Goal: Task Accomplishment & Management: Complete application form

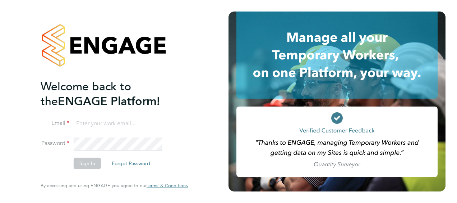
type input "conor.edwards@vistry.co.uk"
click at [80, 165] on button "Sign In" at bounding box center [87, 162] width 27 height 11
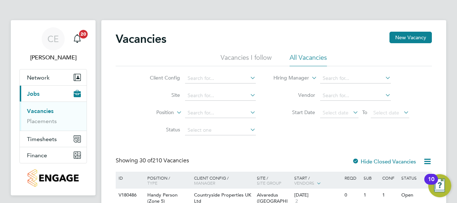
click at [141, 97] on label "Site" at bounding box center [159, 95] width 41 height 6
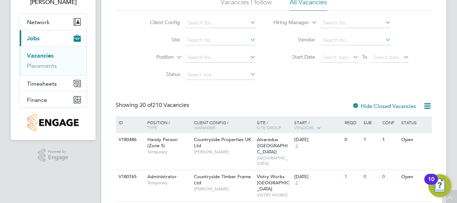
scroll to position [57, 0]
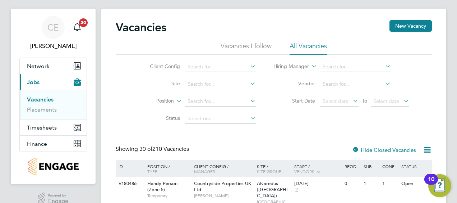
scroll to position [0, 0]
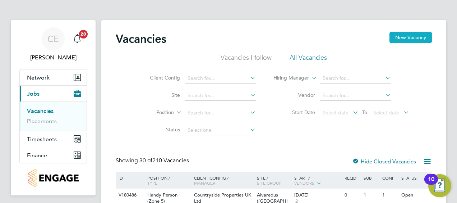
click at [394, 39] on button "New Vacancy" at bounding box center [411, 37] width 42 height 11
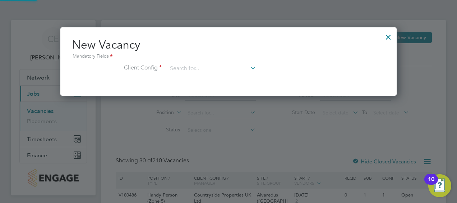
scroll to position [68, 336]
click at [181, 71] on input at bounding box center [211, 68] width 89 height 11
click at [202, 67] on input "po" at bounding box center [211, 68] width 89 height 11
type input "p"
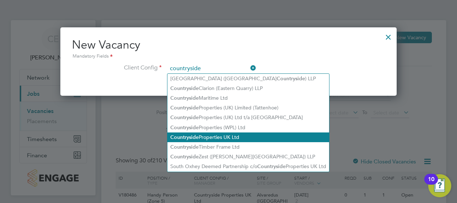
click at [227, 138] on li "Countryside Properties UK Ltd" at bounding box center [248, 137] width 162 height 10
type input "Countryside Properties UK Ltd"
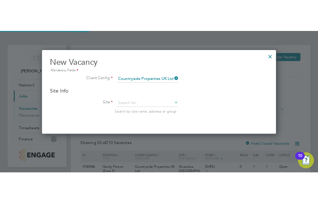
scroll to position [120, 336]
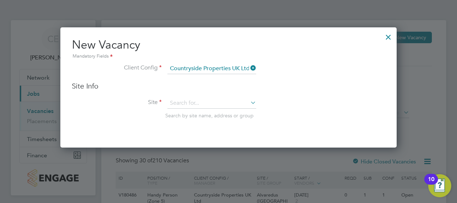
click at [235, 77] on li "Client Config Countryside Properties UK Ltd" at bounding box center [228, 72] width 313 height 18
click at [203, 98] on input at bounding box center [211, 103] width 89 height 11
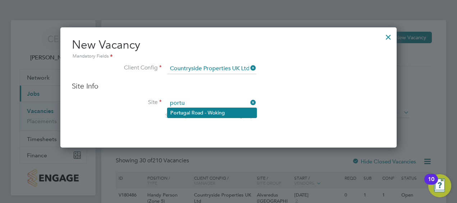
click at [205, 114] on li "Portu gal Road - Woking" at bounding box center [211, 113] width 89 height 10
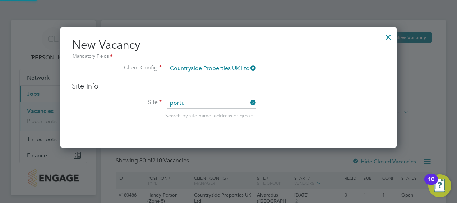
type input "[GEOGRAPHIC_DATA] - Woking"
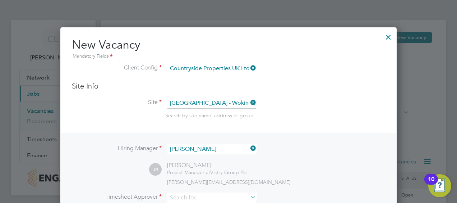
click at [116, 113] on li "Site Portugal Road - Woking Search by site name, address or group" at bounding box center [228, 115] width 313 height 35
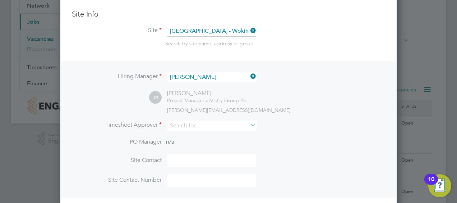
scroll to position [86, 0]
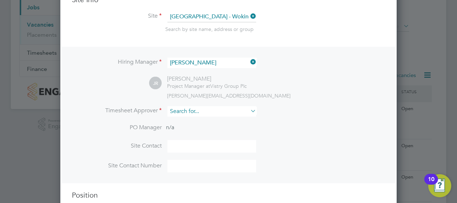
click at [213, 114] on input at bounding box center [211, 111] width 89 height 10
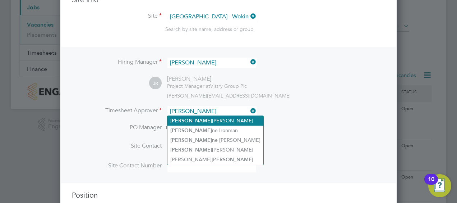
click at [206, 119] on li "Jay Rowles-Wise" at bounding box center [215, 121] width 96 height 10
type input "[PERSON_NAME]"
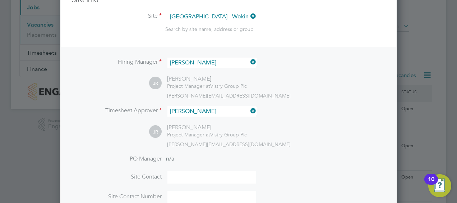
scroll to position [328, 336]
click at [114, 89] on div "Hiring Manager Jay Rowles-Wise JR Jay Rowles-Wise Project Manager at Vistry Gro…" at bounding box center [228, 130] width 335 height 167
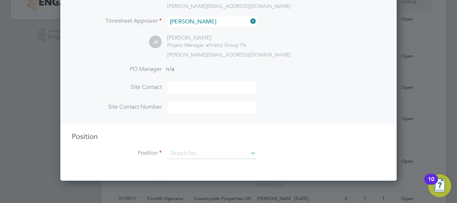
scroll to position [187, 0]
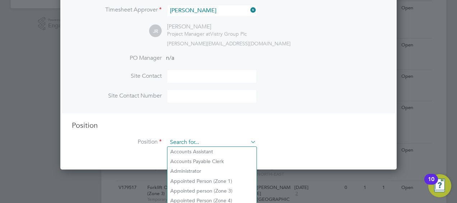
click at [210, 138] on input at bounding box center [211, 142] width 89 height 11
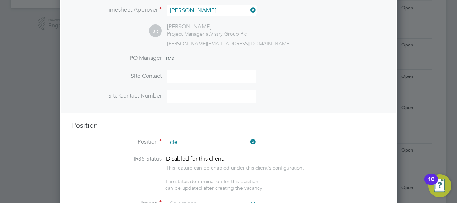
click at [184, 163] on li "Cle aner" at bounding box center [211, 161] width 89 height 10
type input "Cleaner"
type textarea "Cleaner"
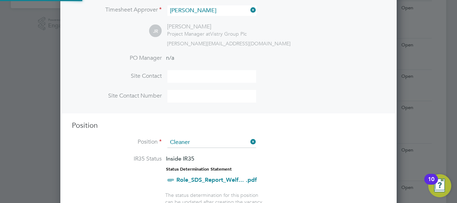
click at [292, 171] on li "IR35 Status Inside IR35 Status Determination Statement Role_SDS_Report_Welf... …" at bounding box center [228, 173] width 313 height 37
click at [309, 148] on li "Position Cleaner" at bounding box center [228, 146] width 313 height 18
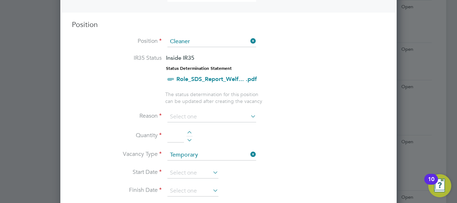
scroll to position [302, 0]
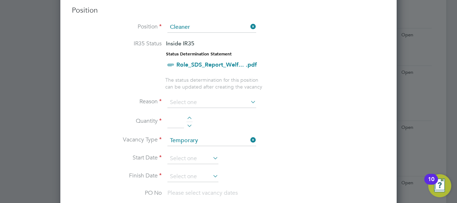
click at [235, 109] on li "Reason" at bounding box center [228, 106] width 313 height 18
click at [223, 98] on input at bounding box center [211, 102] width 89 height 11
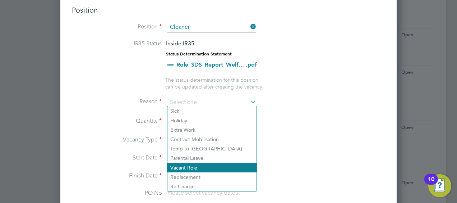
click at [217, 163] on li "Vacant Role" at bounding box center [211, 167] width 89 height 9
type input "Vacant Role"
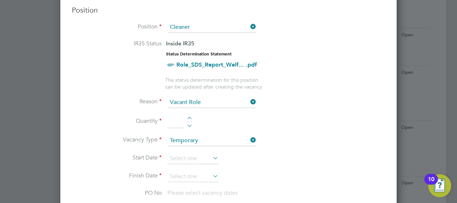
click at [191, 117] on div at bounding box center [189, 118] width 6 height 5
type input "1"
click at [211, 155] on icon at bounding box center [211, 158] width 0 height 10
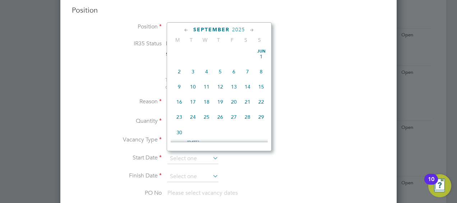
scroll to position [262, 0]
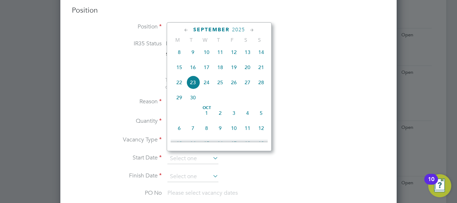
click at [205, 83] on span "24" at bounding box center [207, 82] width 14 height 14
type input "[DATE]"
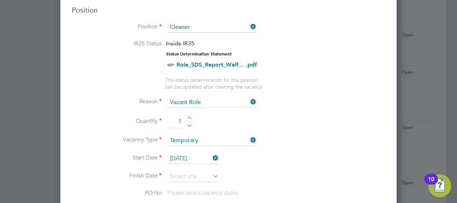
click at [211, 175] on icon at bounding box center [211, 176] width 0 height 10
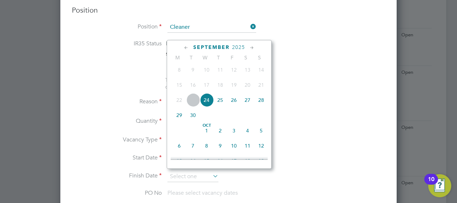
click at [253, 46] on icon at bounding box center [252, 48] width 7 height 8
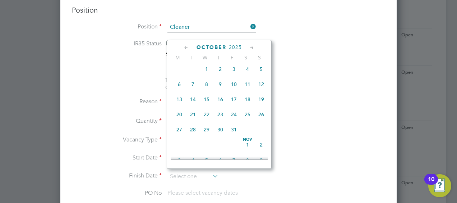
click at [253, 46] on icon at bounding box center [252, 48] width 7 height 8
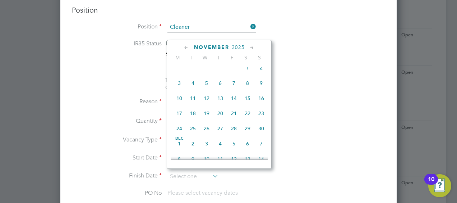
click at [253, 46] on icon at bounding box center [252, 48] width 7 height 8
click at [206, 119] on span "24" at bounding box center [207, 112] width 14 height 14
type input "[DATE]"
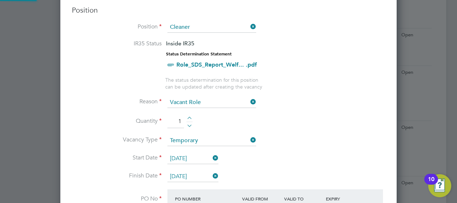
scroll to position [12, 68]
click at [305, 130] on li "Quantity 1" at bounding box center [228, 125] width 313 height 20
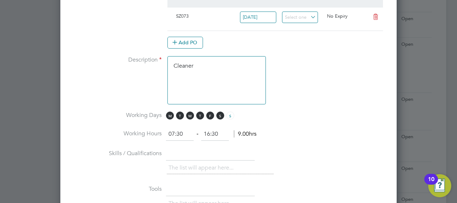
scroll to position [503, 0]
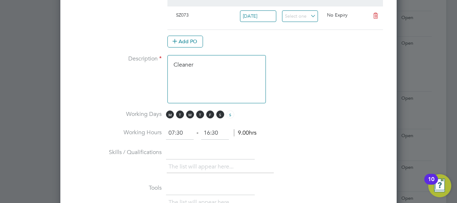
click at [180, 126] on input "07:30" at bounding box center [180, 132] width 28 height 13
click at [178, 132] on input "07:30" at bounding box center [180, 132] width 28 height 13
drag, startPoint x: 186, startPoint y: 130, endPoint x: 147, endPoint y: 121, distance: 39.9
click at [147, 121] on ng-container "IR35 Status Inside IR35 Status Determination Statement Role_SDS_Report_Welf... …" at bounding box center [228, 93] width 313 height 508
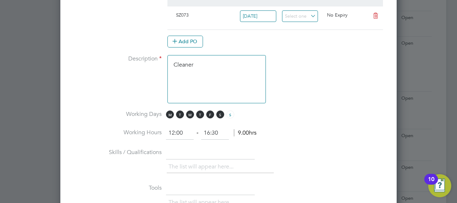
type input "12:00"
click at [228, 142] on li "Working Hours 12:00 ‐ 16:30 9.00hrs" at bounding box center [228, 136] width 313 height 20
click at [209, 129] on input "16:30" at bounding box center [215, 132] width 28 height 13
click at [217, 126] on input "16:30" at bounding box center [215, 132] width 28 height 13
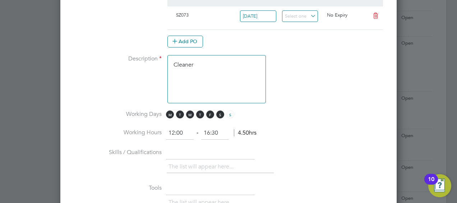
drag, startPoint x: 217, startPoint y: 126, endPoint x: 193, endPoint y: 125, distance: 23.8
click at [193, 129] on ng-form "12:00 ‐ 16:30 4.50hrs" at bounding box center [211, 132] width 91 height 7
type input "15:00"
click at [307, 128] on li "Working Hours 12:00 ‐ 15:00 4.50hrs" at bounding box center [228, 136] width 313 height 20
click at [307, 128] on li "Working Hours 12:00 ‐ 15:00 3.00hrs" at bounding box center [228, 136] width 313 height 20
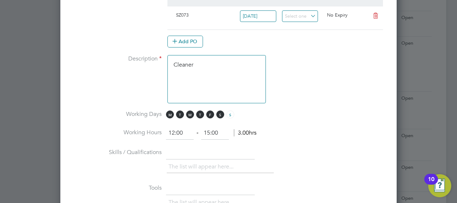
click at [302, 126] on li "Working Hours 12:00 ‐ 15:00 3.00hrs" at bounding box center [228, 136] width 313 height 20
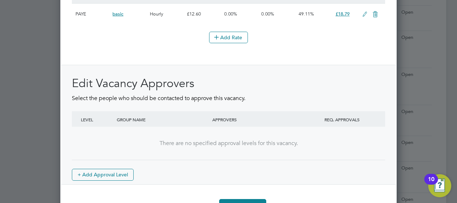
scroll to position [904, 0]
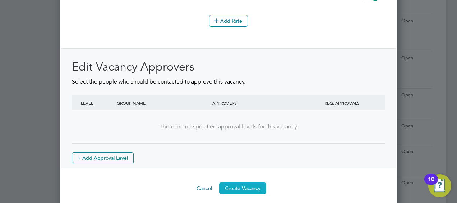
click at [242, 182] on button "Create Vacancy" at bounding box center [242, 187] width 47 height 11
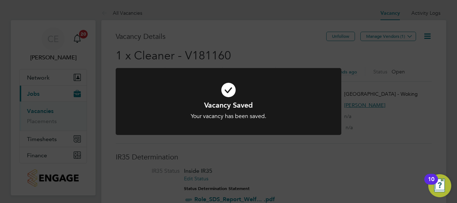
click at [234, 149] on div "Vacancy Saved Your vacancy has been saved. Cancel Okay" at bounding box center [228, 101] width 457 height 203
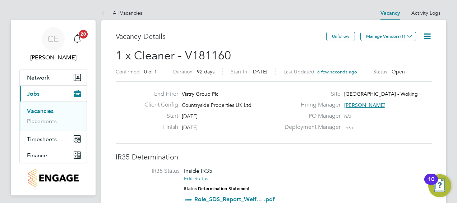
click at [382, 36] on button "Manage Vendors (1)" at bounding box center [388, 36] width 56 height 9
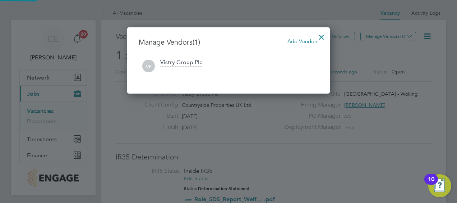
scroll to position [66, 203]
click at [302, 39] on span "Add Vendors" at bounding box center [302, 41] width 31 height 7
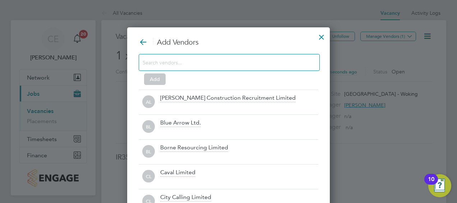
click at [214, 70] on div at bounding box center [229, 62] width 181 height 17
click at [206, 65] on input at bounding box center [224, 61] width 162 height 9
type input "f"
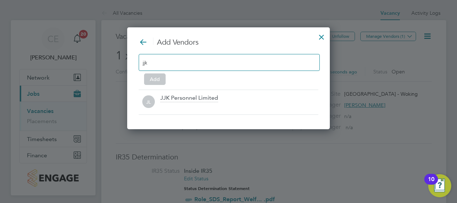
scroll to position [3, 4]
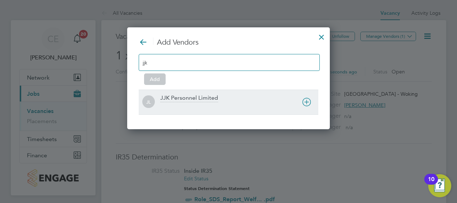
type input "jjk"
click at [195, 98] on div "JJK Personnel Limited" at bounding box center [189, 98] width 58 height 8
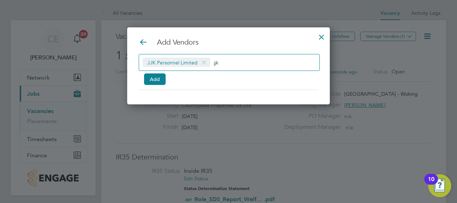
click at [228, 64] on input "jjk" at bounding box center [236, 61] width 45 height 9
type input "j"
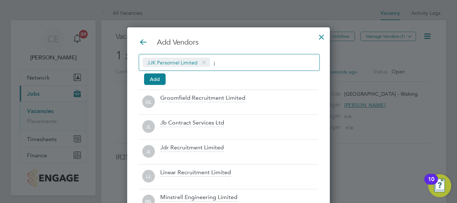
scroll to position [200, 203]
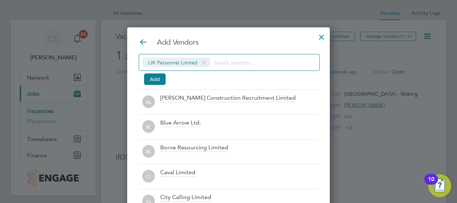
click at [206, 79] on div "JJK Personnel Limited Add" at bounding box center [229, 68] width 180 height 28
click at [318, 37] on div at bounding box center [321, 35] width 13 height 13
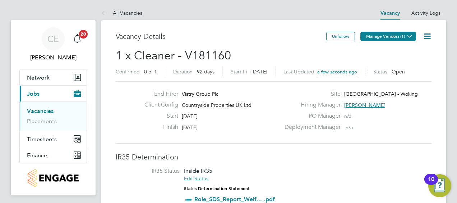
click at [380, 33] on button "Manage Vendors (1)" at bounding box center [388, 36] width 56 height 9
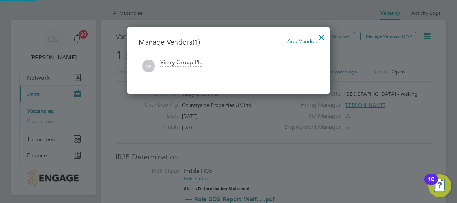
scroll to position [66, 203]
click at [304, 42] on span "Add Vendors" at bounding box center [302, 41] width 31 height 7
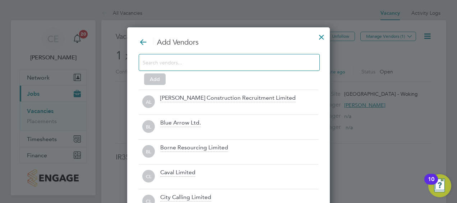
click at [201, 64] on input at bounding box center [224, 61] width 162 height 9
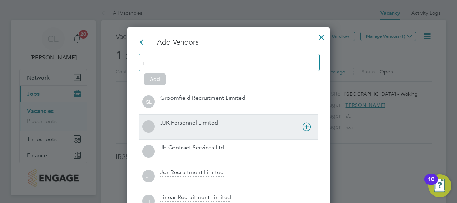
type input "j"
click at [172, 116] on div "JL JJK Personnel Limited" at bounding box center [229, 126] width 180 height 25
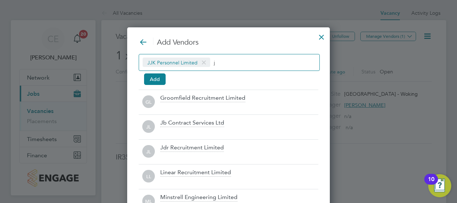
click at [232, 60] on input "j" at bounding box center [236, 61] width 45 height 9
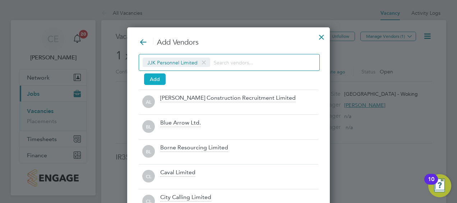
click at [157, 77] on button "Add" at bounding box center [155, 78] width 22 height 11
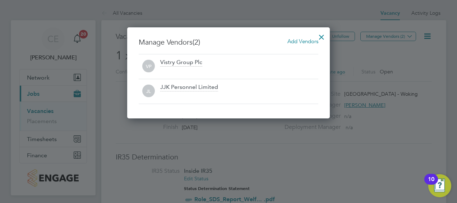
click at [323, 35] on div at bounding box center [321, 35] width 13 height 13
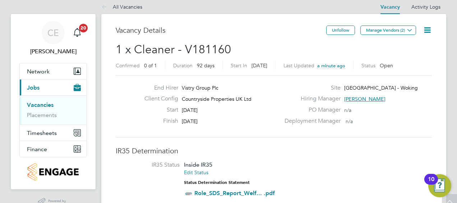
scroll to position [0, 0]
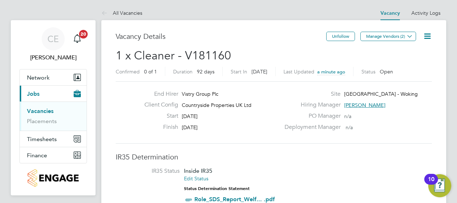
click at [431, 35] on icon at bounding box center [427, 36] width 9 height 9
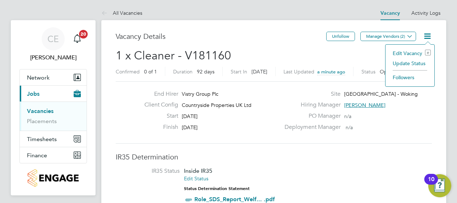
click at [409, 55] on li "Edit Vacancy e" at bounding box center [410, 53] width 42 height 10
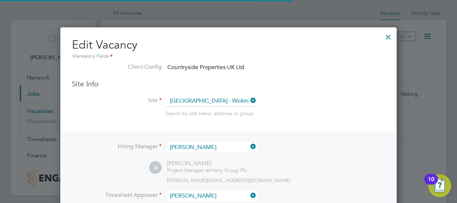
scroll to position [4, 4]
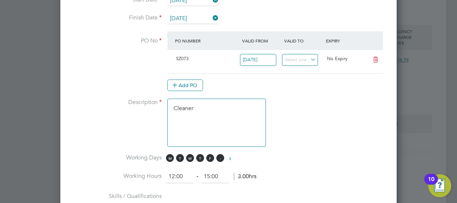
click at [220, 154] on span "S" at bounding box center [220, 158] width 8 height 8
click at [332, 162] on li "Working Days M T W T F S S" at bounding box center [228, 162] width 313 height 16
drag, startPoint x: 397, startPoint y: 85, endPoint x: 310, endPoint y: 135, distance: 100.0
click at [310, 135] on div "All Vacancies Vacancy Activity Logs Vacancy Activity Logs All Vacancies Vacancy…" at bounding box center [273, 1] width 345 height 910
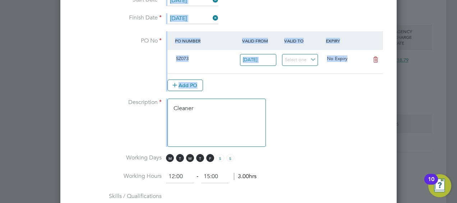
drag, startPoint x: 310, startPoint y: 135, endPoint x: 290, endPoint y: 147, distance: 23.7
click at [290, 147] on li "Description Cleaner" at bounding box center [228, 125] width 313 height 55
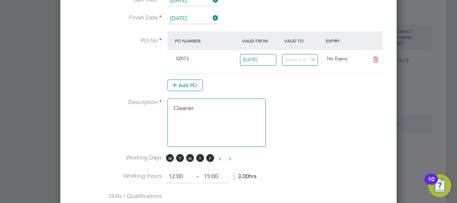
click at [295, 132] on li "Description Cleaner" at bounding box center [228, 125] width 313 height 55
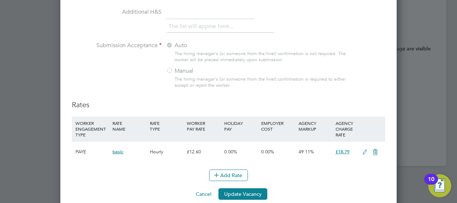
scroll to position [757, 0]
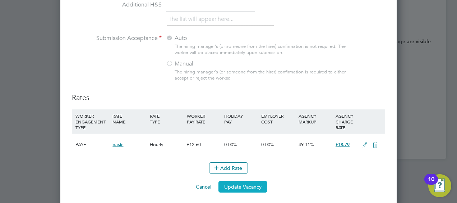
click at [241, 181] on button "Update Vacancy" at bounding box center [242, 186] width 49 height 11
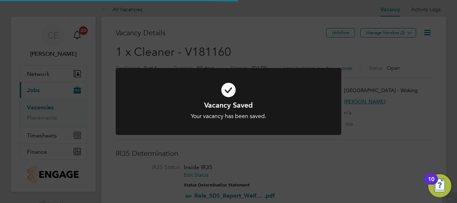
scroll to position [0, 0]
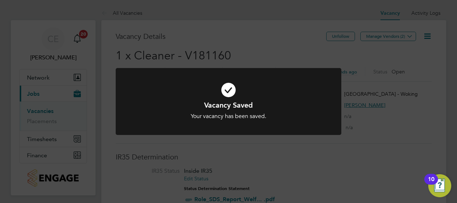
click at [272, 43] on div "Vacancy Saved Your vacancy has been saved. Cancel Okay" at bounding box center [228, 101] width 457 height 203
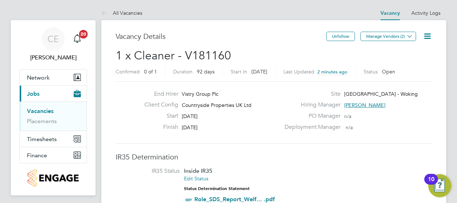
click at [262, 102] on div "Client Config Countryside Properties UK Ltd" at bounding box center [210, 106] width 142 height 11
